Goal: Navigation & Orientation: Find specific page/section

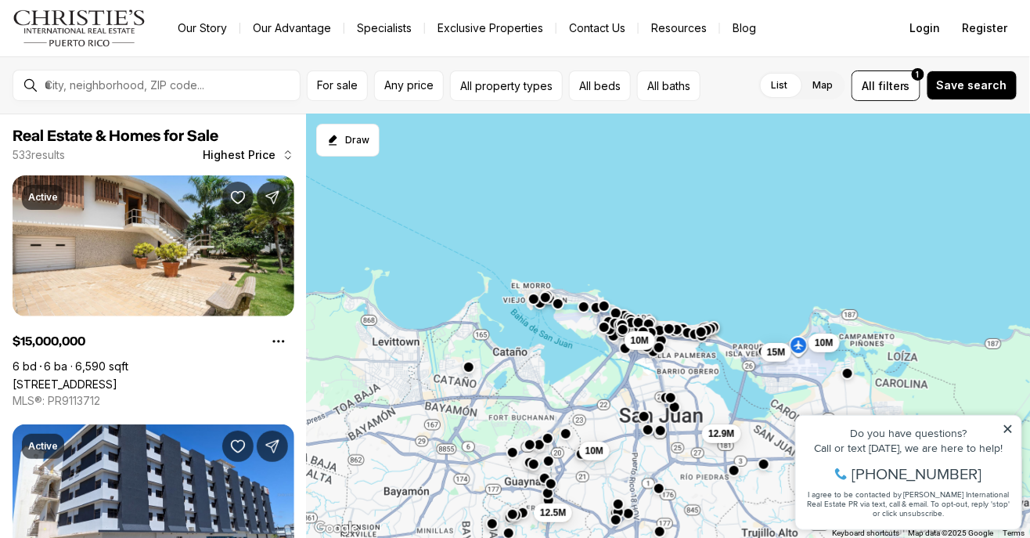
click at [1003, 431] on icon at bounding box center [1007, 428] width 11 height 11
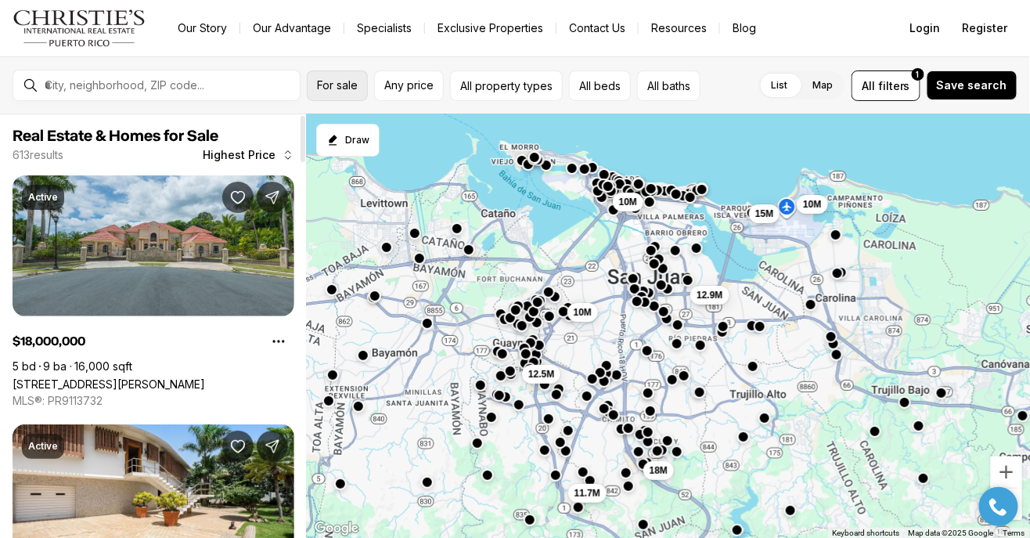
click at [341, 84] on span "For sale" at bounding box center [337, 85] width 41 height 13
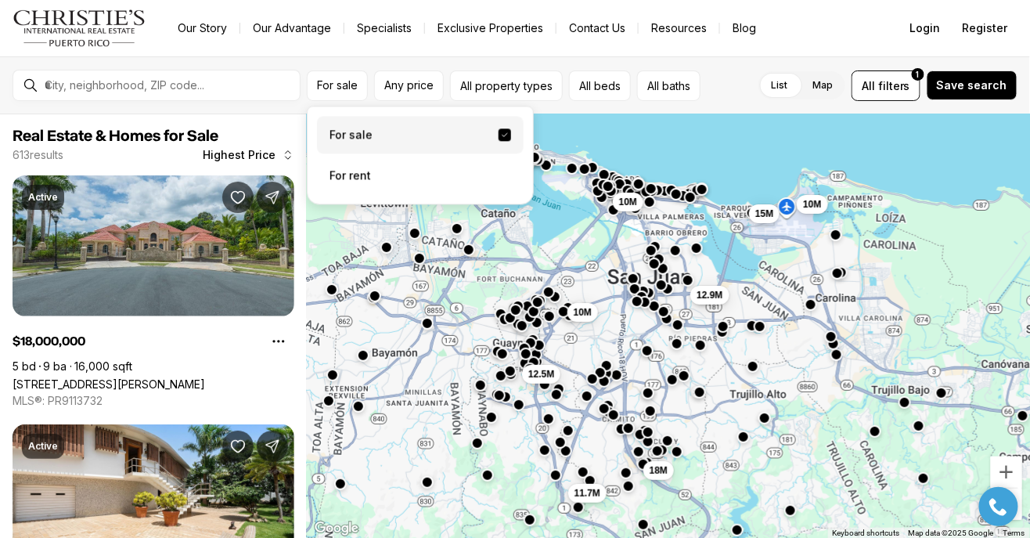
click at [420, 132] on label "For sale" at bounding box center [420, 135] width 207 height 38
click at [499, 132] on button "For sale" at bounding box center [505, 134] width 13 height 13
